Goal: Entertainment & Leisure: Consume media (video, audio)

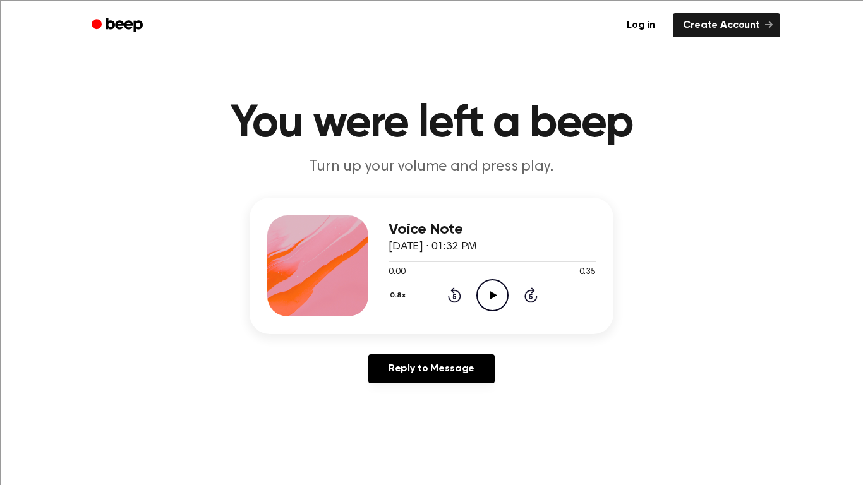
click at [502, 298] on icon "Play Audio" at bounding box center [492, 295] width 32 height 32
click at [494, 302] on icon "Pause Audio" at bounding box center [492, 295] width 32 height 32
click at [477, 300] on circle at bounding box center [492, 295] width 31 height 31
click at [502, 289] on icon "Pause Audio" at bounding box center [492, 295] width 32 height 32
click at [243, 0] on div "Log in Create Account" at bounding box center [432, 25] width 698 height 51
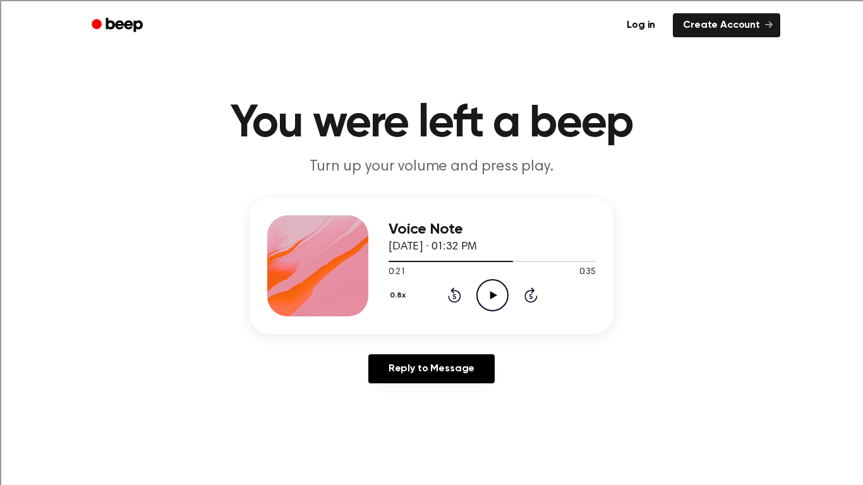
click at [485, 300] on icon "Play Audio" at bounding box center [492, 295] width 32 height 32
click at [504, 289] on icon "Pause Audio" at bounding box center [492, 295] width 32 height 32
click at [490, 276] on div "0:00 0:29" at bounding box center [492, 272] width 207 height 13
click at [497, 288] on icon "Play Audio" at bounding box center [492, 295] width 32 height 32
click at [488, 296] on icon "Pause Audio" at bounding box center [492, 295] width 32 height 32
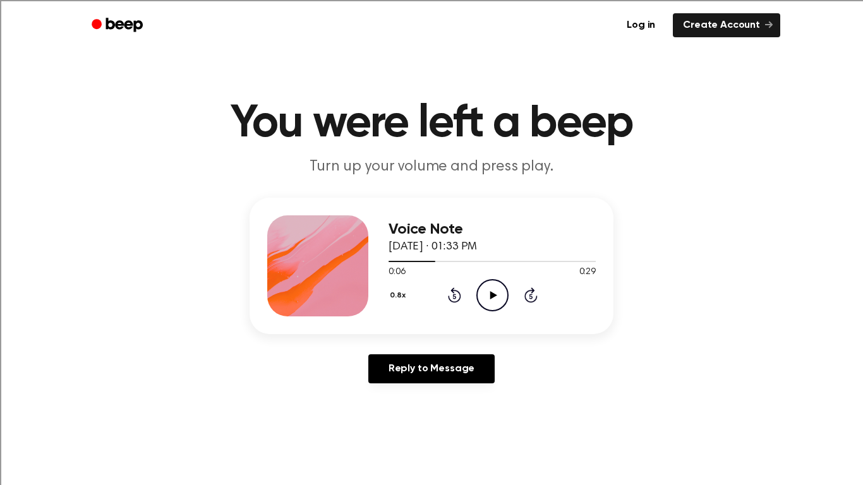
click at [482, 274] on div "0:06 0:29" at bounding box center [492, 272] width 207 height 13
click at [486, 281] on icon "Play Audio" at bounding box center [492, 295] width 32 height 32
click at [486, 287] on icon "Pause Audio" at bounding box center [492, 295] width 32 height 32
click at [270, 0] on div "Log in Create Account" at bounding box center [432, 25] width 698 height 51
click at [489, 294] on icon "Play Audio" at bounding box center [492, 295] width 32 height 32
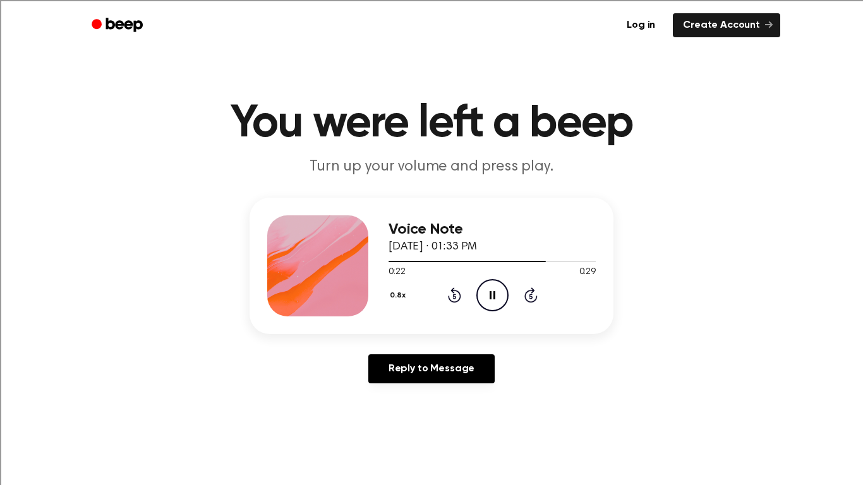
click at [490, 280] on circle at bounding box center [492, 295] width 31 height 31
click at [511, 301] on div "0.8x Rewind 5 seconds Play Audio Skip 5 seconds" at bounding box center [492, 295] width 207 height 32
click at [499, 301] on icon "Play Audio" at bounding box center [492, 295] width 32 height 32
click at [454, 296] on icon at bounding box center [453, 296] width 3 height 5
click at [501, 285] on icon "Pause Audio" at bounding box center [492, 295] width 32 height 32
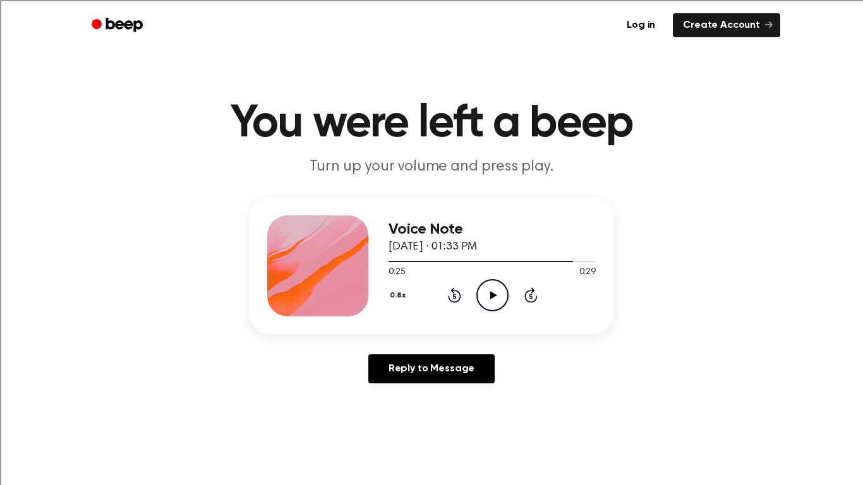
click at [475, 286] on div "0.8x Rewind 5 seconds Play Audio Skip 5 seconds" at bounding box center [492, 295] width 207 height 32
click at [485, 293] on icon "Play Audio" at bounding box center [492, 295] width 32 height 32
click at [506, 305] on icon "Play Audio" at bounding box center [492, 295] width 32 height 32
click at [541, 294] on div "0.8x Rewind 5 seconds Pause Audio Skip 5 seconds" at bounding box center [492, 295] width 207 height 32
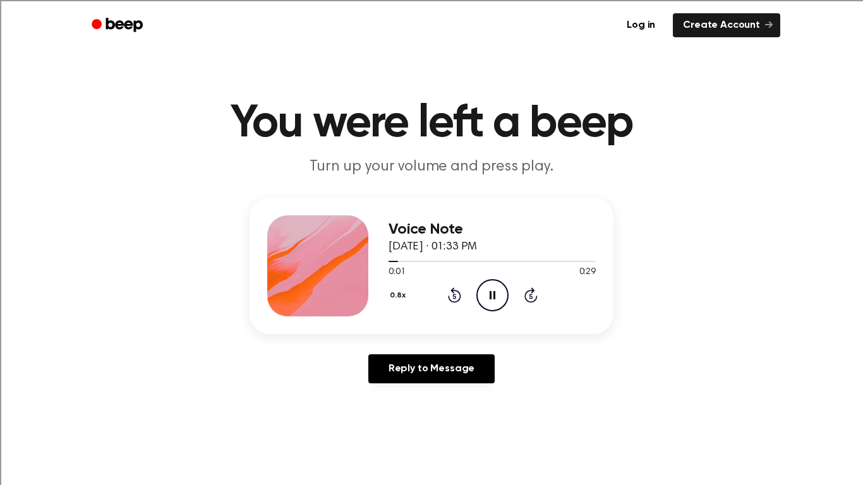
click at [527, 298] on icon "Skip 5 seconds" at bounding box center [531, 295] width 14 height 16
click at [454, 294] on icon "Rewind 5 seconds" at bounding box center [454, 295] width 14 height 16
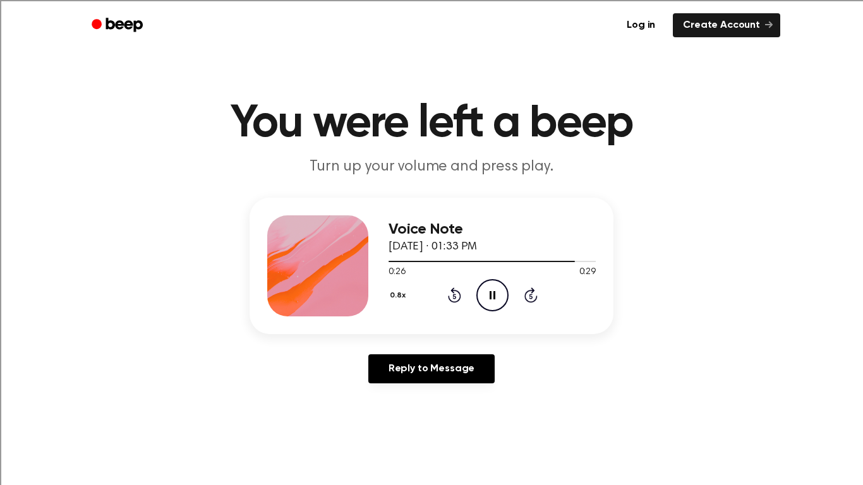
click at [493, 304] on icon "Pause Audio" at bounding box center [492, 295] width 32 height 32
click at [500, 296] on icon "Play Audio" at bounding box center [492, 295] width 32 height 32
click at [502, 302] on icon "Pause Audio" at bounding box center [492, 295] width 32 height 32
click at [503, 301] on icon "Play Audio" at bounding box center [492, 295] width 32 height 32
click at [489, 300] on icon "Pause Audio" at bounding box center [492, 295] width 32 height 32
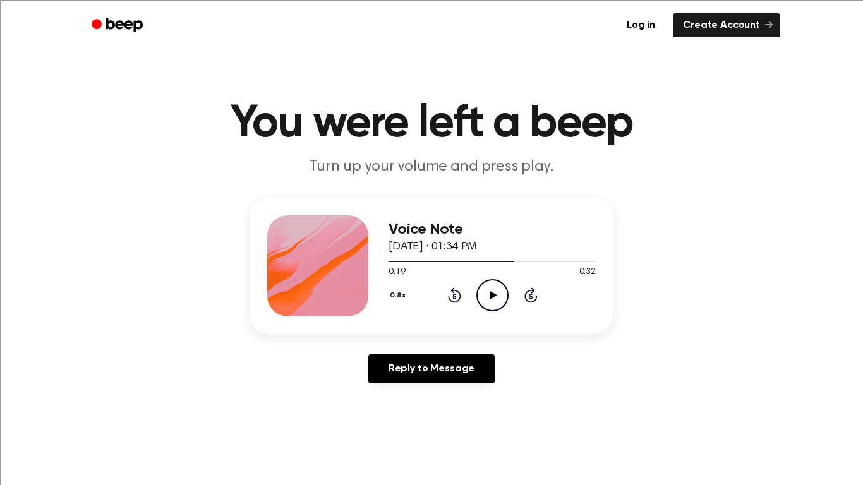
click at [492, 292] on icon at bounding box center [493, 295] width 7 height 8
click at [489, 307] on icon "Pause Audio" at bounding box center [492, 295] width 32 height 32
click at [484, 310] on icon "Play Audio" at bounding box center [492, 295] width 32 height 32
click at [494, 303] on icon "Play Audio" at bounding box center [492, 295] width 32 height 32
click at [283, 0] on div "Log in Create Account" at bounding box center [432, 25] width 698 height 51
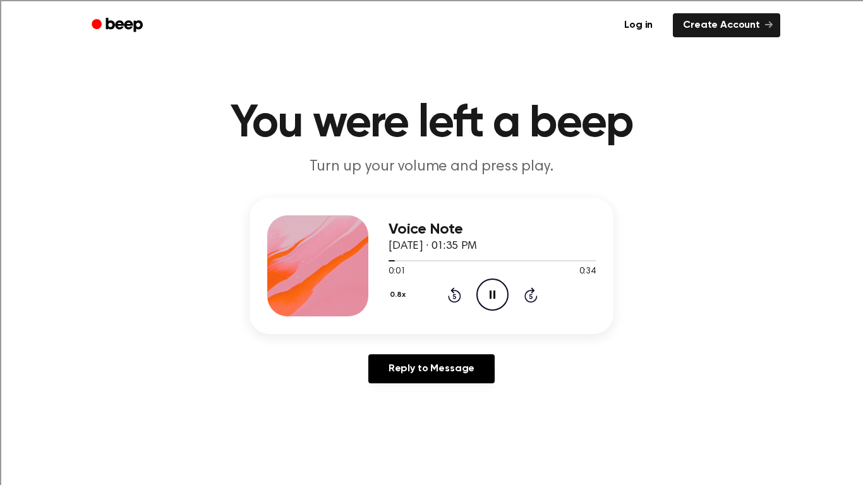
click at [274, 0] on div "Log in Create Account" at bounding box center [432, 25] width 698 height 51
click at [493, 293] on icon at bounding box center [493, 295] width 6 height 8
click at [355, 0] on div "Log in Create Account" at bounding box center [432, 25] width 698 height 51
click at [490, 310] on circle at bounding box center [492, 294] width 31 height 31
click at [486, 296] on icon "Pause Audio" at bounding box center [492, 295] width 32 height 32
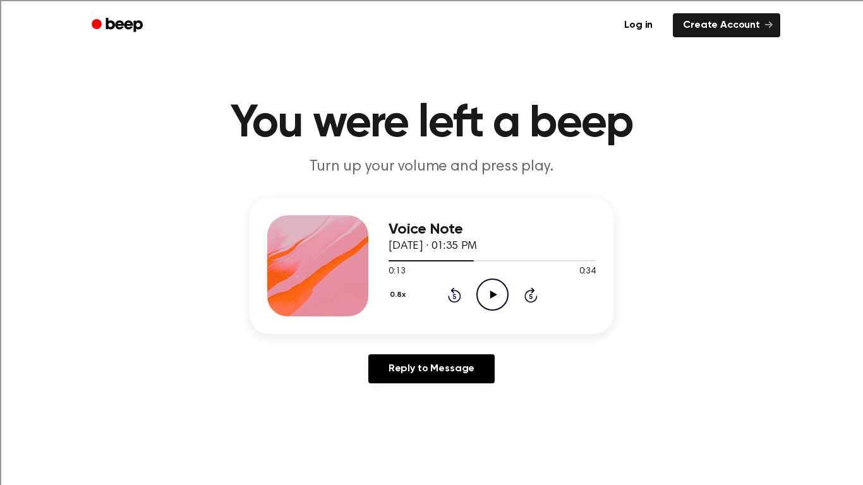
click at [424, 109] on h1 "You were left a beep" at bounding box center [431, 124] width 647 height 46
click at [484, 299] on icon "Play Audio" at bounding box center [492, 295] width 32 height 32
click at [490, 298] on icon at bounding box center [493, 295] width 6 height 8
click at [487, 291] on icon "Play Audio" at bounding box center [492, 295] width 32 height 32
